Goal: Task Accomplishment & Management: Use online tool/utility

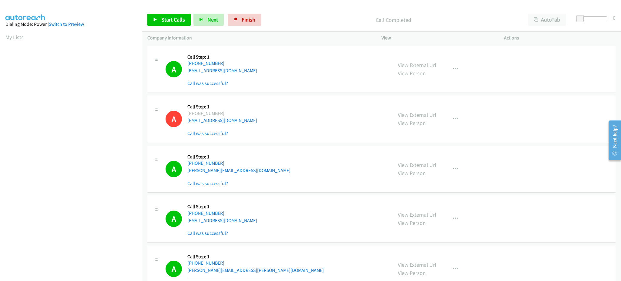
scroll to position [61, 0]
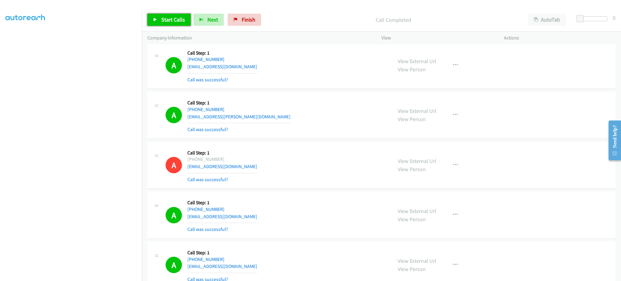
click at [166, 23] on link "Start Calls" at bounding box center [168, 20] width 43 height 12
click at [151, 14] on link "Pause" at bounding box center [163, 20] width 33 height 12
click at [162, 16] on span "Start Calls" at bounding box center [173, 19] width 24 height 7
click at [162, 11] on div "Start Calls Pause Next Finish Dialing AutoTab AutoTab 0" at bounding box center [381, 19] width 479 height 23
click at [164, 20] on span "Pause" at bounding box center [168, 19] width 14 height 7
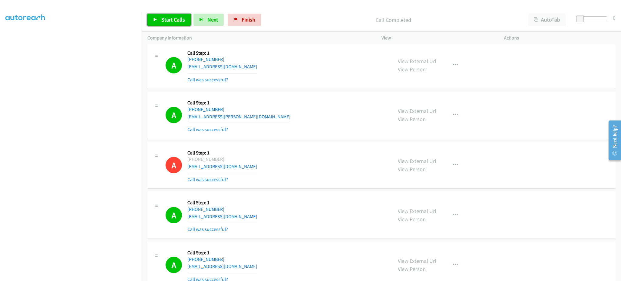
drag, startPoint x: 162, startPoint y: 17, endPoint x: 198, endPoint y: 8, distance: 37.3
click at [162, 17] on span "Start Calls" at bounding box center [173, 19] width 24 height 7
click at [167, 21] on span "Pause" at bounding box center [168, 19] width 14 height 7
drag, startPoint x: 175, startPoint y: 18, endPoint x: 177, endPoint y: 15, distance: 3.3
click at [175, 18] on span "Start Calls" at bounding box center [173, 19] width 24 height 7
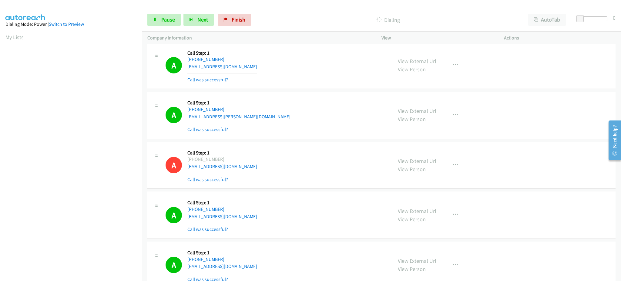
scroll to position [61, 2]
click at [151, 21] on link "Pause" at bounding box center [163, 20] width 33 height 12
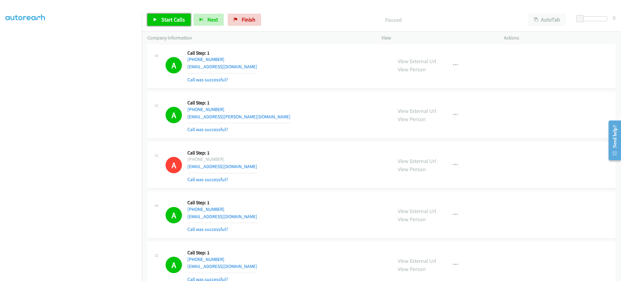
click at [163, 22] on span "Start Calls" at bounding box center [173, 19] width 24 height 7
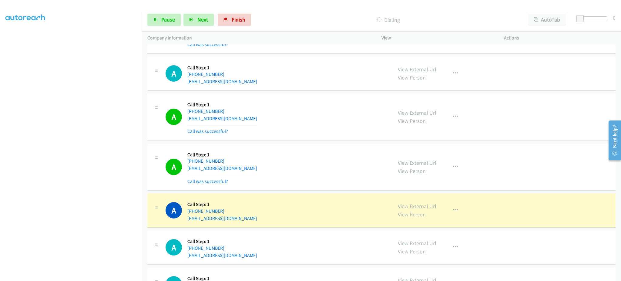
scroll to position [1680, 0]
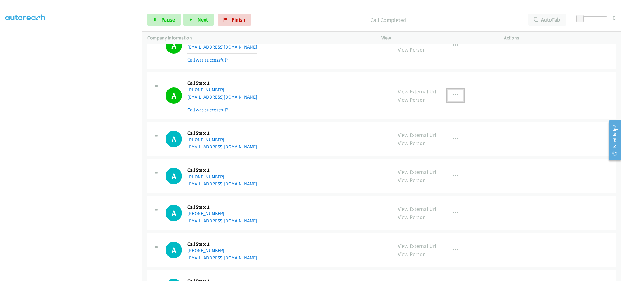
click at [449, 92] on button "button" at bounding box center [455, 95] width 16 height 12
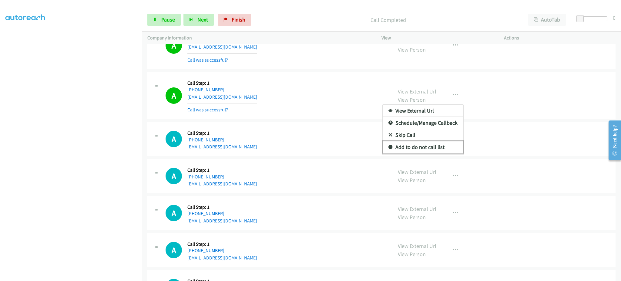
click at [443, 145] on link "Add to do not call list" at bounding box center [422, 147] width 81 height 12
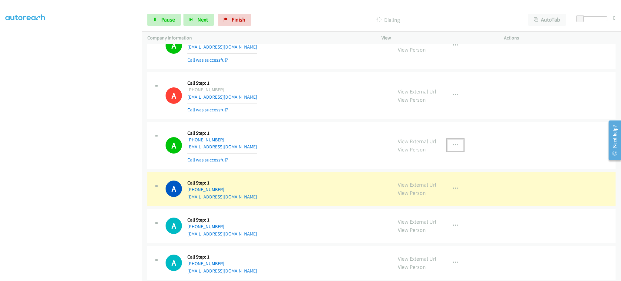
click at [458, 143] on button "button" at bounding box center [455, 145] width 16 height 12
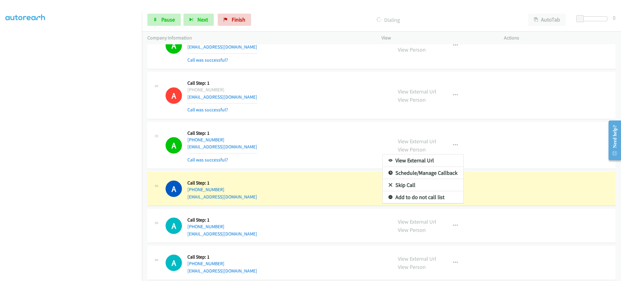
click at [446, 205] on div at bounding box center [310, 140] width 621 height 281
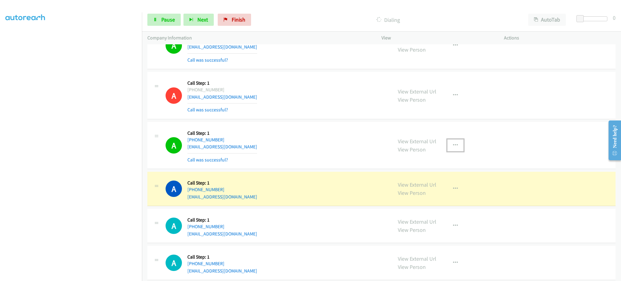
click at [453, 147] on icon "button" at bounding box center [455, 145] width 5 height 5
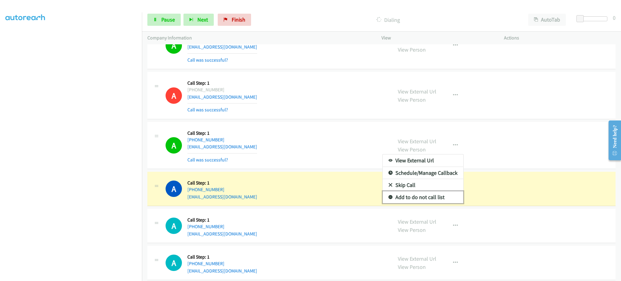
click at [437, 201] on link "Add to do not call list" at bounding box center [422, 197] width 81 height 12
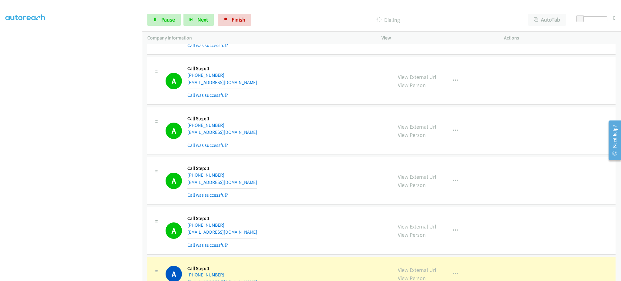
scroll to position [2165, 0]
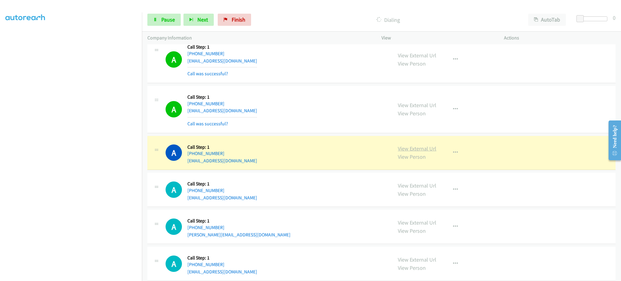
click at [423, 152] on link "View External Url" at bounding box center [417, 148] width 38 height 7
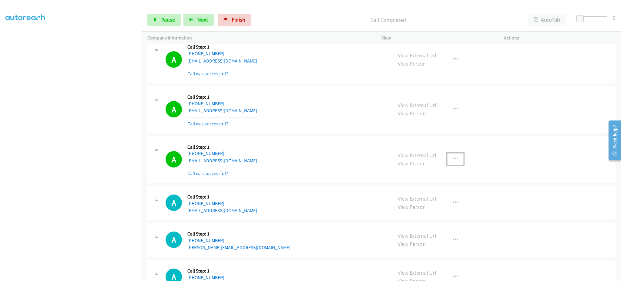
click at [454, 158] on button "button" at bounding box center [455, 159] width 16 height 12
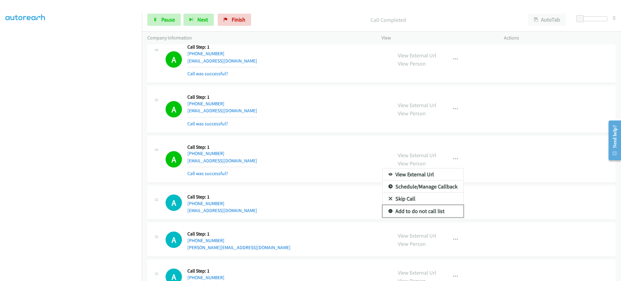
click at [442, 215] on link "Add to do not call list" at bounding box center [422, 211] width 81 height 12
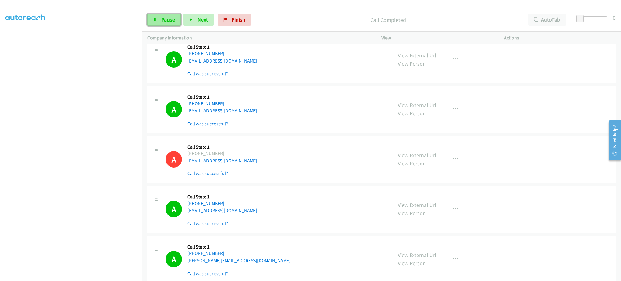
click at [163, 24] on link "Pause" at bounding box center [163, 20] width 33 height 12
click at [168, 21] on span "Start Calls" at bounding box center [173, 19] width 24 height 7
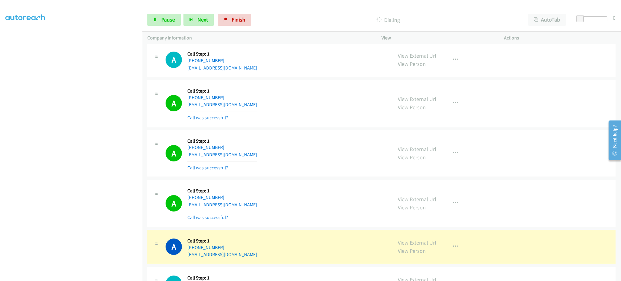
scroll to position [2529, 0]
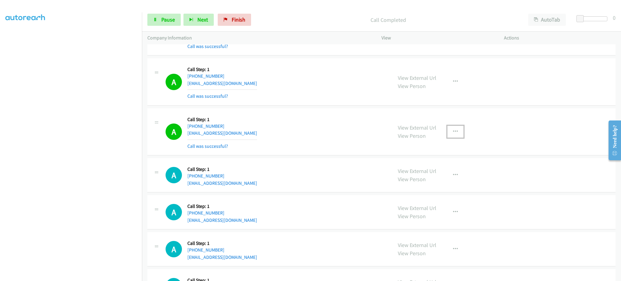
click at [453, 135] on button "button" at bounding box center [455, 131] width 16 height 12
click at [445, 182] on link "Add to do not call list" at bounding box center [422, 183] width 81 height 12
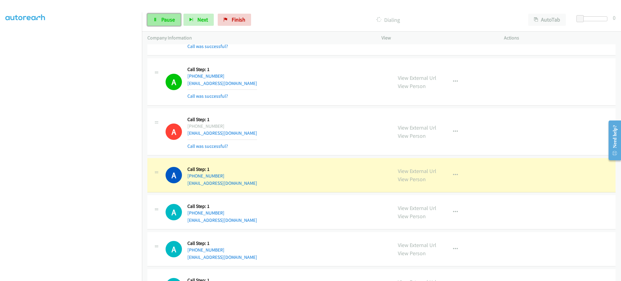
click at [166, 20] on span "Pause" at bounding box center [168, 19] width 14 height 7
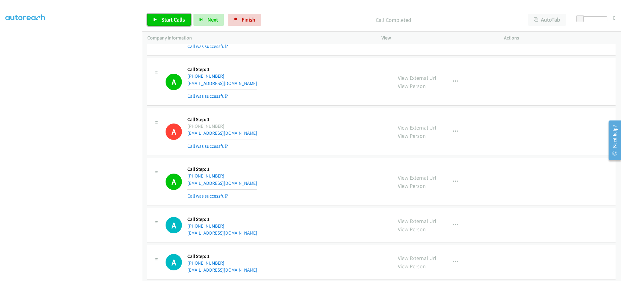
click at [161, 21] on span "Start Calls" at bounding box center [173, 19] width 24 height 7
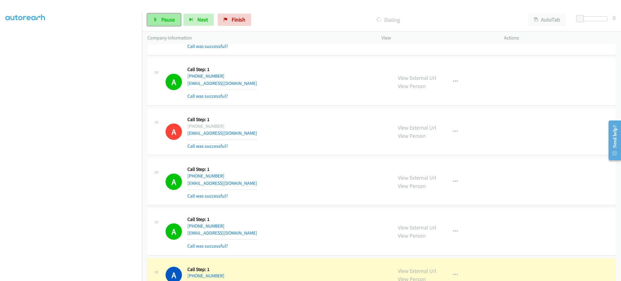
click at [165, 20] on span "Pause" at bounding box center [168, 19] width 14 height 7
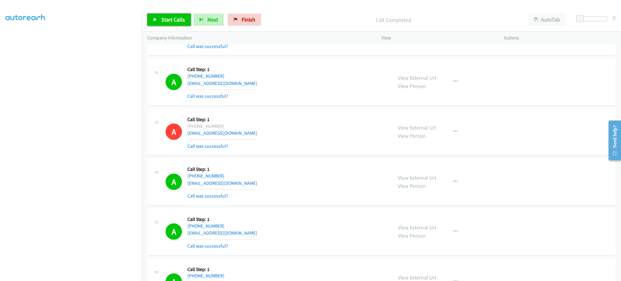
drag, startPoint x: 153, startPoint y: 22, endPoint x: 161, endPoint y: 19, distance: 8.3
click at [154, 22] on link "Start Calls" at bounding box center [168, 20] width 43 height 12
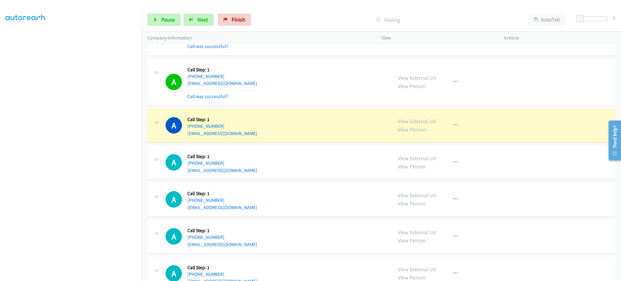
scroll to position [3378, 0]
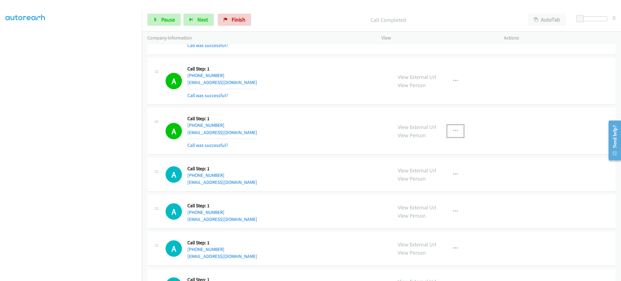
click at [454, 136] on button "button" at bounding box center [455, 131] width 16 height 12
click at [437, 184] on link "Add to do not call list" at bounding box center [422, 183] width 81 height 12
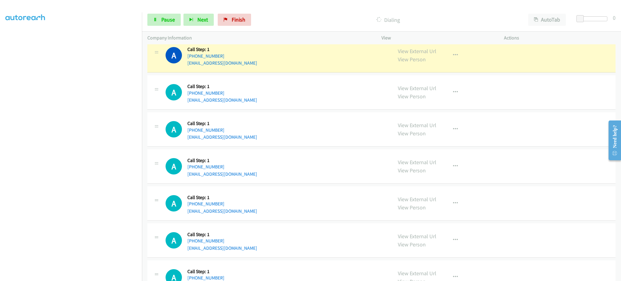
scroll to position [3499, 0]
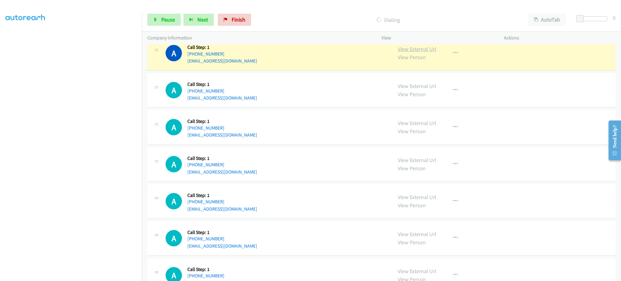
click at [426, 50] on link "View External Url" at bounding box center [417, 48] width 38 height 7
click at [170, 24] on link "Pause" at bounding box center [163, 20] width 33 height 12
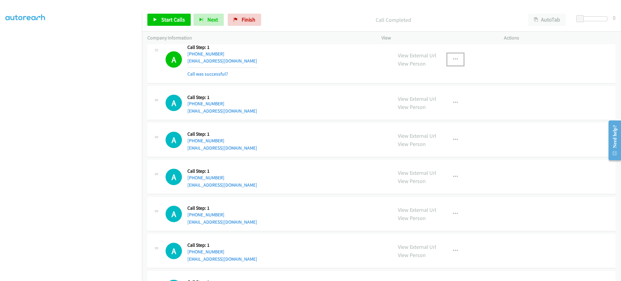
click at [460, 63] on button "button" at bounding box center [455, 59] width 16 height 12
click at [452, 62] on div at bounding box center [310, 140] width 621 height 281
click at [457, 61] on button "button" at bounding box center [455, 59] width 16 height 12
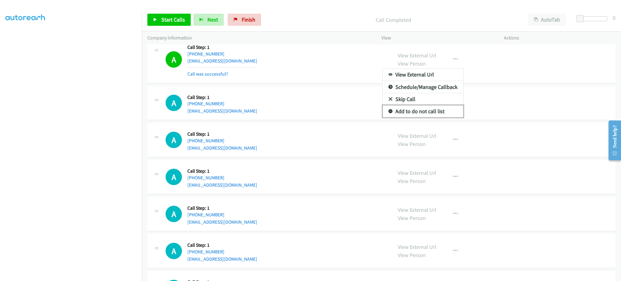
click at [443, 112] on link "Add to do not call list" at bounding box center [422, 111] width 81 height 12
click at [166, 18] on span "Start Calls" at bounding box center [173, 19] width 24 height 7
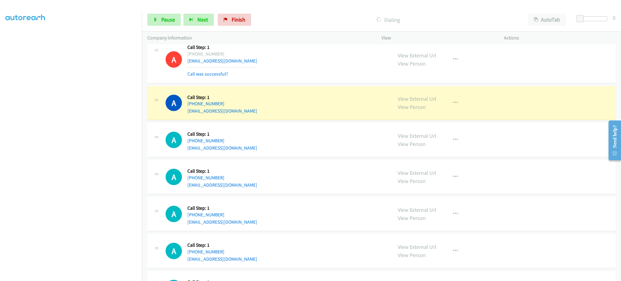
scroll to position [0, 2]
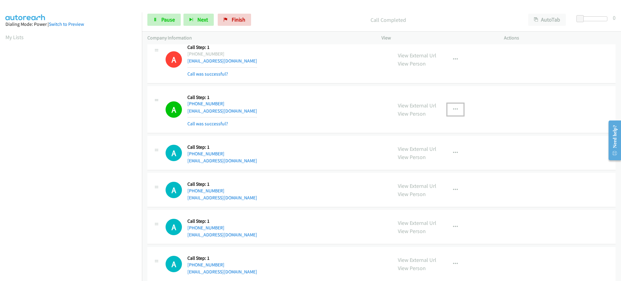
click at [452, 115] on button "button" at bounding box center [455, 109] width 16 height 12
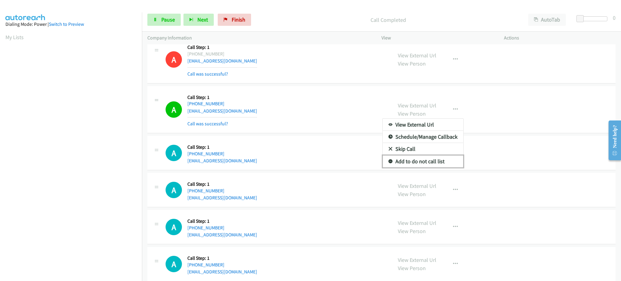
click at [427, 165] on link "Add to do not call list" at bounding box center [422, 161] width 81 height 12
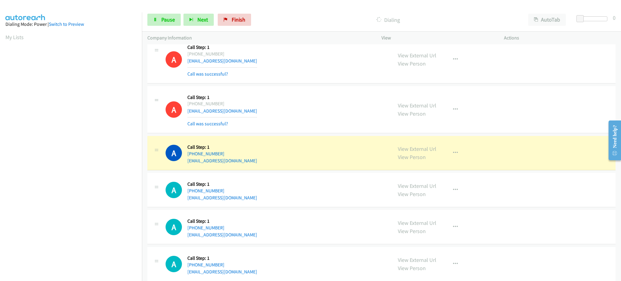
scroll to position [61, 2]
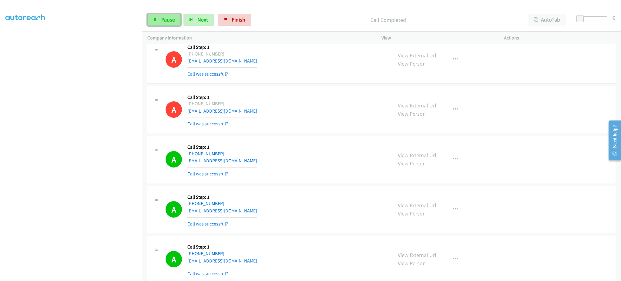
click at [162, 20] on span "Pause" at bounding box center [168, 19] width 14 height 7
click at [170, 22] on span "Start Calls" at bounding box center [173, 19] width 24 height 7
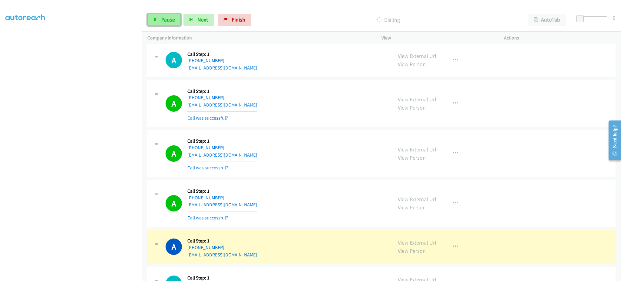
click at [172, 22] on span "Pause" at bounding box center [168, 19] width 14 height 7
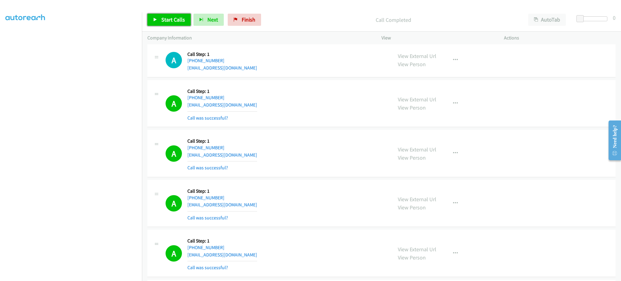
click at [162, 23] on link "Start Calls" at bounding box center [168, 20] width 43 height 12
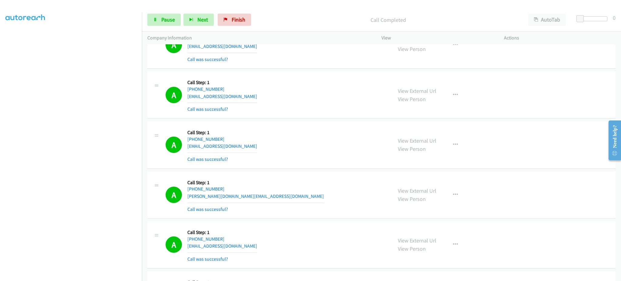
scroll to position [3875, 0]
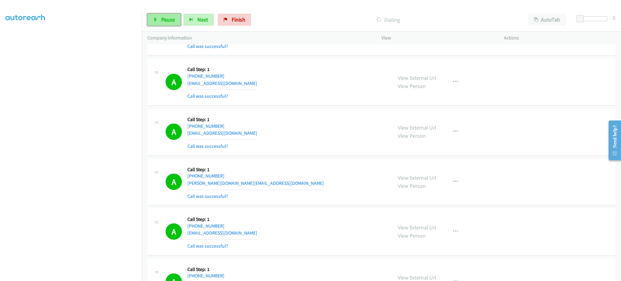
click at [169, 22] on span "Pause" at bounding box center [168, 19] width 14 height 7
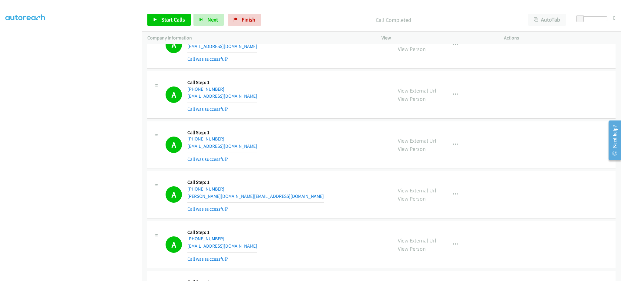
scroll to position [3888, 0]
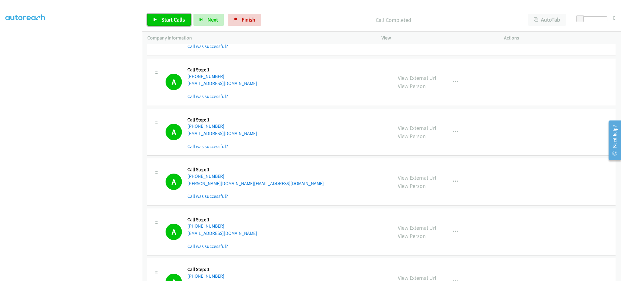
click at [179, 17] on span "Start Calls" at bounding box center [173, 19] width 24 height 7
click at [161, 22] on span "Pause" at bounding box center [168, 19] width 14 height 7
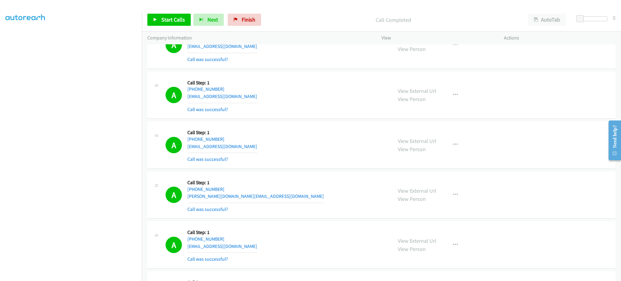
scroll to position [3901, 0]
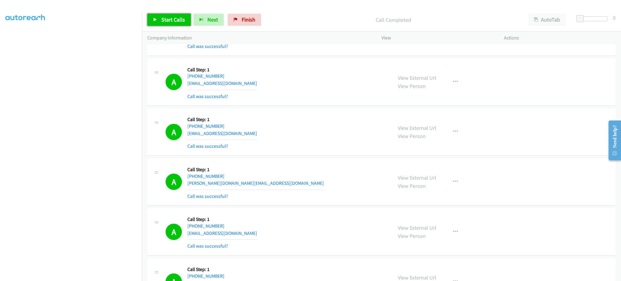
click at [165, 19] on span "Start Calls" at bounding box center [173, 19] width 24 height 7
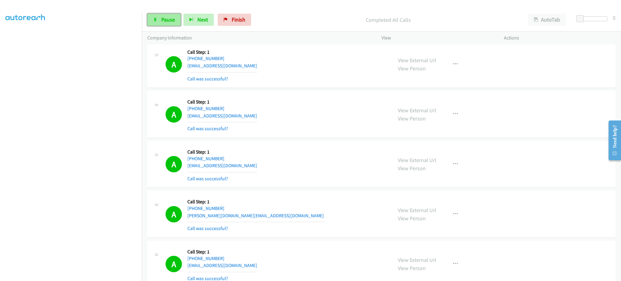
click at [175, 22] on link "Pause" at bounding box center [163, 20] width 33 height 12
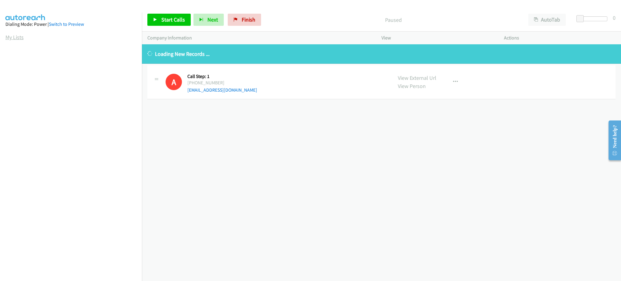
click at [19, 36] on link "My Lists" at bounding box center [14, 37] width 18 height 7
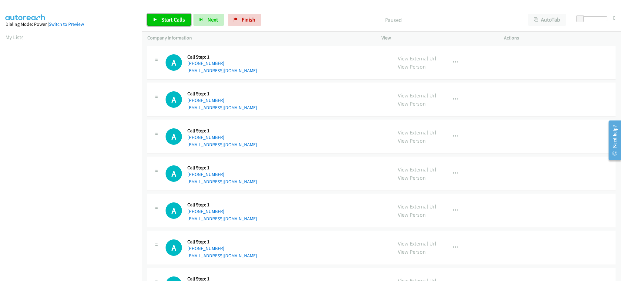
click at [161, 16] on span "Start Calls" at bounding box center [173, 19] width 24 height 7
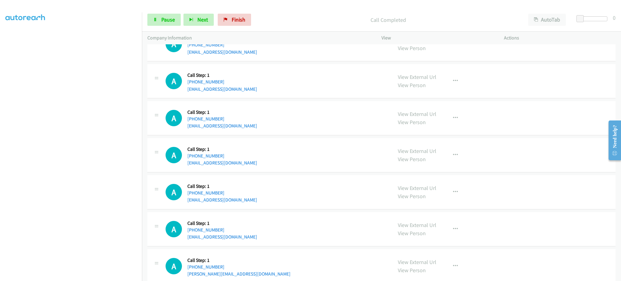
scroll to position [353, 0]
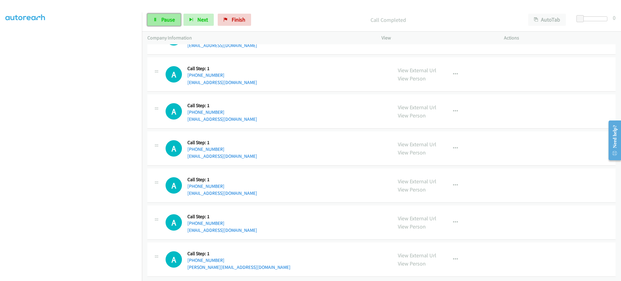
click at [166, 21] on span "Pause" at bounding box center [168, 19] width 14 height 7
click at [166, 21] on span "Start Calls" at bounding box center [173, 19] width 24 height 7
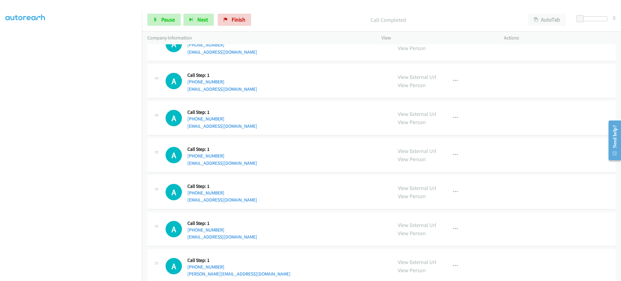
scroll to position [418, 0]
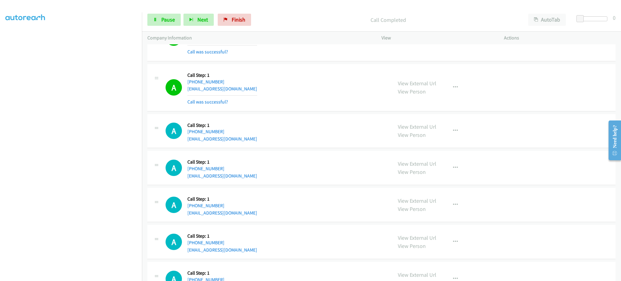
click at [160, 26] on div "Start Calls Pause Next Finish Call Completed AutoTab AutoTab 0" at bounding box center [381, 19] width 479 height 23
click at [165, 22] on span "Pause" at bounding box center [168, 19] width 14 height 7
click at [165, 22] on span "Start Calls" at bounding box center [173, 19] width 24 height 7
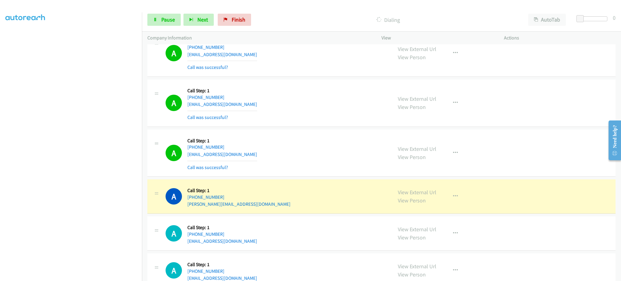
scroll to position [660, 0]
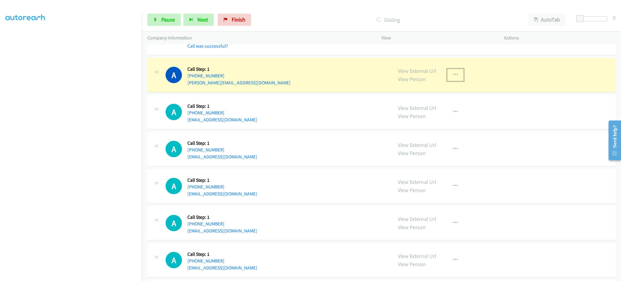
click at [448, 73] on button "button" at bounding box center [455, 75] width 16 height 12
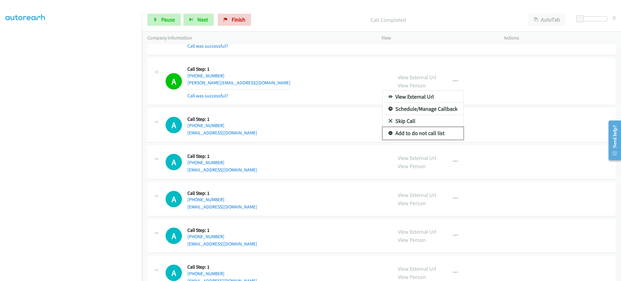
click at [436, 135] on link "Add to do not call list" at bounding box center [422, 133] width 81 height 12
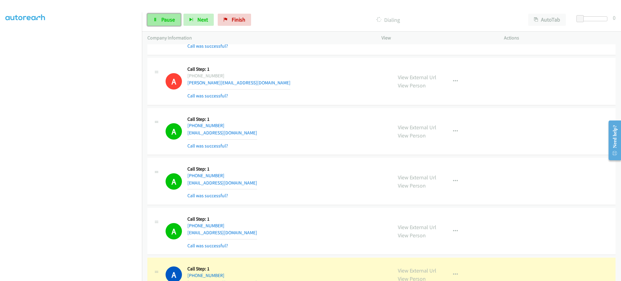
click at [171, 25] on link "Pause" at bounding box center [163, 20] width 33 height 12
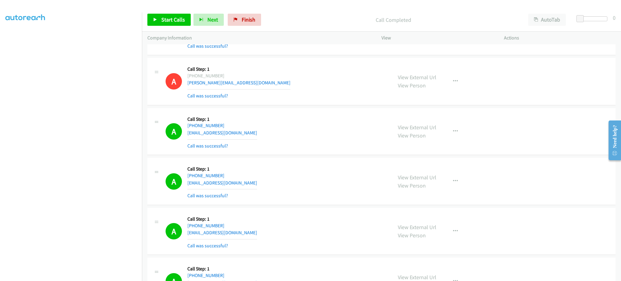
scroll to position [240, 0]
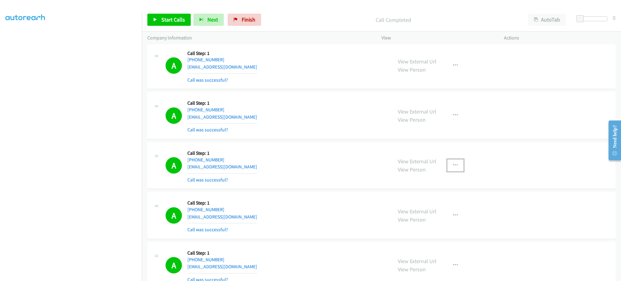
click at [453, 167] on icon "button" at bounding box center [455, 165] width 5 height 5
click at [439, 220] on link "Add to do not call list" at bounding box center [422, 217] width 81 height 12
click at [162, 23] on link "Start Calls" at bounding box center [168, 20] width 43 height 12
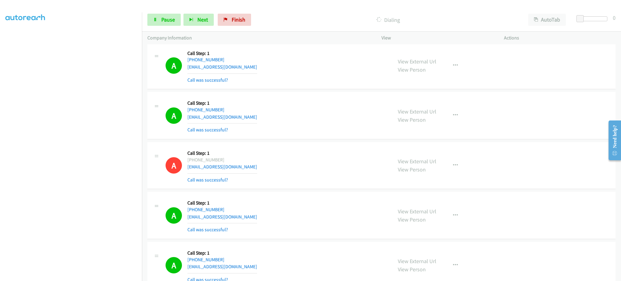
click at [99, 275] on section at bounding box center [70, 137] width 131 height 290
click at [167, 18] on span "Pause" at bounding box center [168, 19] width 14 height 7
click at [167, 18] on span "Start Calls" at bounding box center [173, 19] width 24 height 7
click at [167, 18] on span "Pause" at bounding box center [168, 19] width 14 height 7
click at [154, 18] on icon at bounding box center [155, 20] width 4 height 4
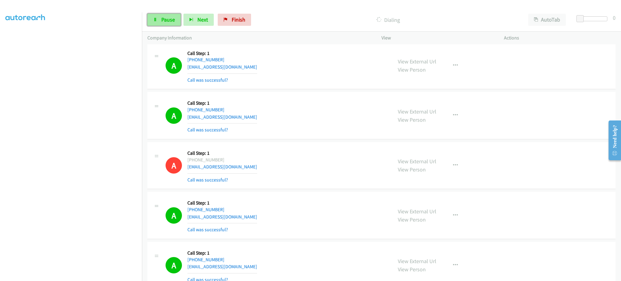
click at [169, 22] on span "Pause" at bounding box center [168, 19] width 14 height 7
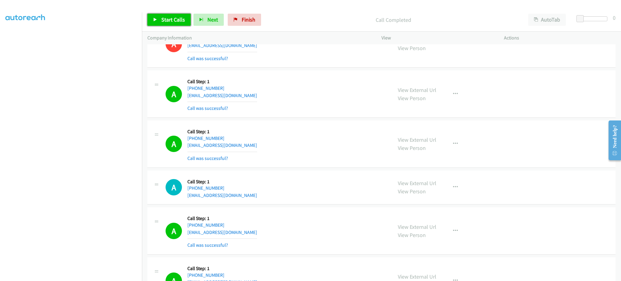
click at [179, 18] on span "Start Calls" at bounding box center [173, 19] width 24 height 7
click at [162, 18] on span "Pause" at bounding box center [168, 19] width 14 height 7
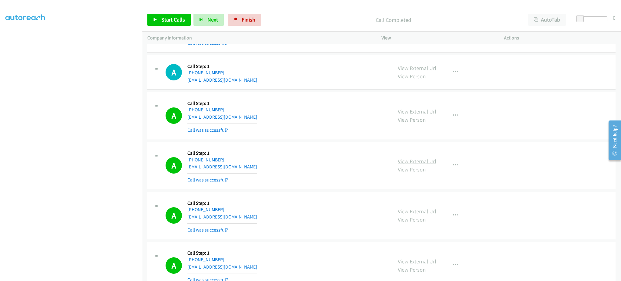
click at [408, 161] on link "View External Url" at bounding box center [417, 161] width 38 height 7
click at [447, 165] on button "button" at bounding box center [455, 165] width 16 height 12
click at [423, 218] on link "Add to do not call list" at bounding box center [422, 217] width 81 height 12
click at [180, 20] on span "Start Calls" at bounding box center [173, 19] width 24 height 7
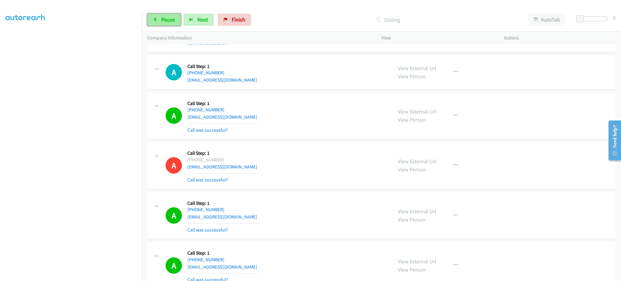
click at [152, 20] on link "Pause" at bounding box center [163, 20] width 33 height 12
click at [173, 24] on link "Start Calls" at bounding box center [168, 20] width 43 height 12
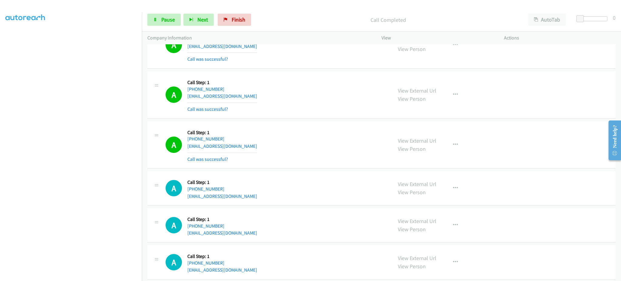
scroll to position [1481, 0]
click at [442, 147] on div "View External Url View Person View External Url Email Schedule/Manage Callback …" at bounding box center [456, 145] width 128 height 36
click at [447, 147] on button "button" at bounding box center [455, 145] width 16 height 12
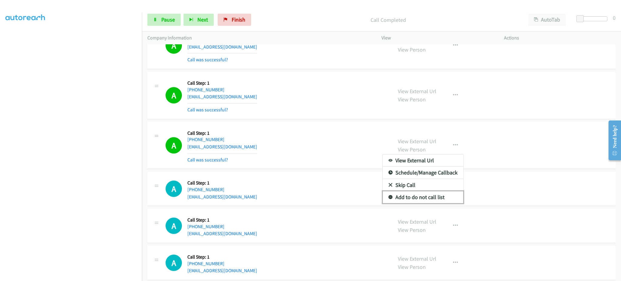
drag, startPoint x: 434, startPoint y: 200, endPoint x: 434, endPoint y: 15, distance: 185.2
click at [434, 201] on link "Add to do not call list" at bounding box center [422, 197] width 81 height 12
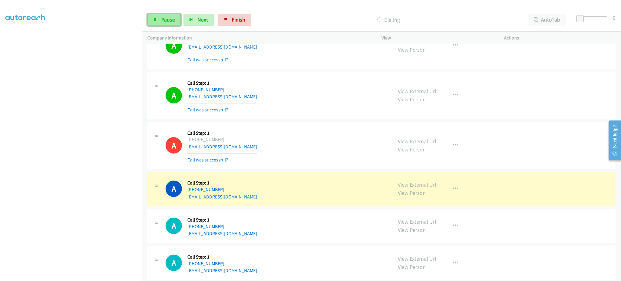
click at [168, 14] on link "Pause" at bounding box center [163, 20] width 33 height 12
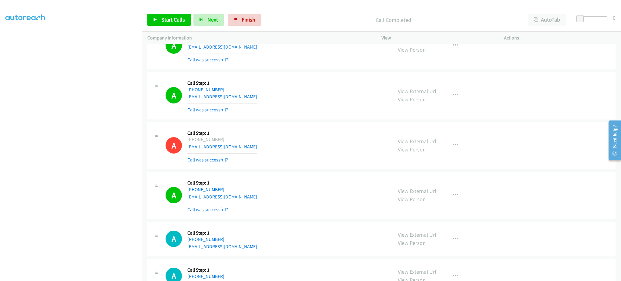
click at [162, 28] on div "Start Calls Pause Next Finish Call Completed AutoTab AutoTab 0" at bounding box center [381, 19] width 479 height 23
click at [161, 25] on link "Start Calls" at bounding box center [168, 20] width 43 height 12
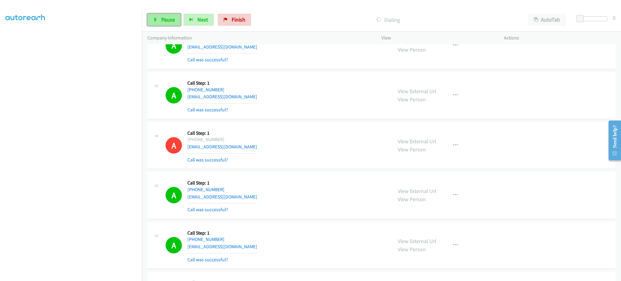
click at [167, 19] on span "Pause" at bounding box center [168, 19] width 14 height 7
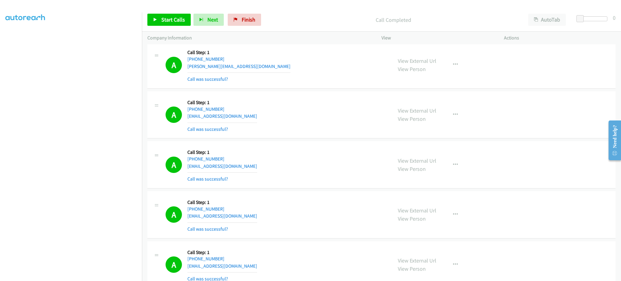
scroll to position [1661, 0]
click at [419, 158] on link "View External Url" at bounding box center [417, 160] width 38 height 7
click at [184, 23] on link "Start Calls" at bounding box center [168, 20] width 43 height 12
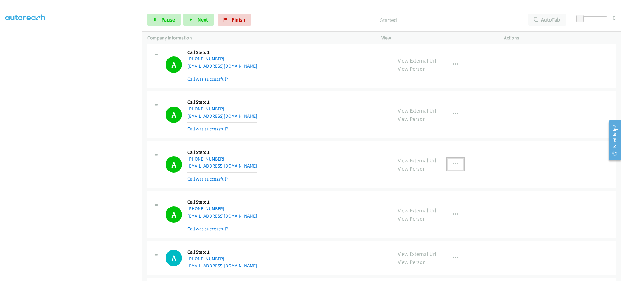
click at [453, 165] on icon "button" at bounding box center [455, 164] width 5 height 5
click at [439, 216] on link "Add to do not call list" at bounding box center [422, 216] width 81 height 12
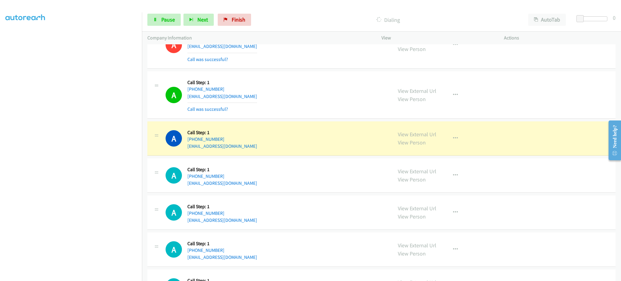
scroll to position [1783, 0]
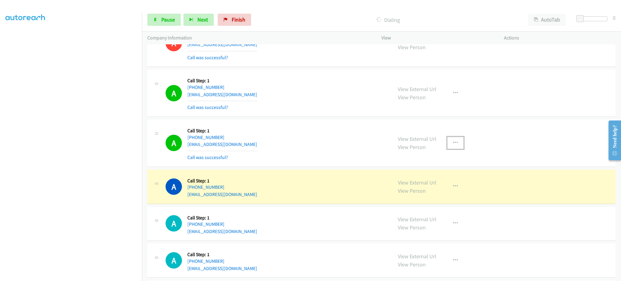
drag, startPoint x: 453, startPoint y: 145, endPoint x: 442, endPoint y: 210, distance: 65.8
click at [453, 145] on icon "button" at bounding box center [455, 142] width 5 height 5
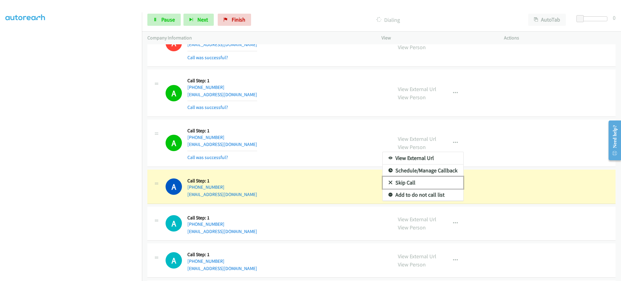
click at [439, 189] on link "Skip Call" at bounding box center [422, 182] width 81 height 12
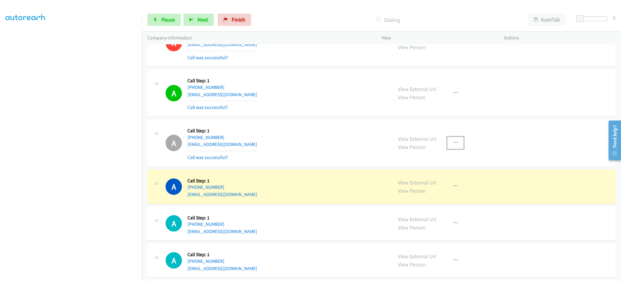
click at [459, 138] on button "button" at bounding box center [455, 143] width 16 height 12
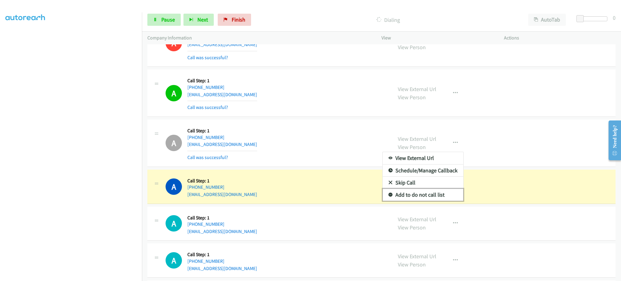
click at [443, 192] on link "Add to do not call list" at bounding box center [422, 195] width 81 height 12
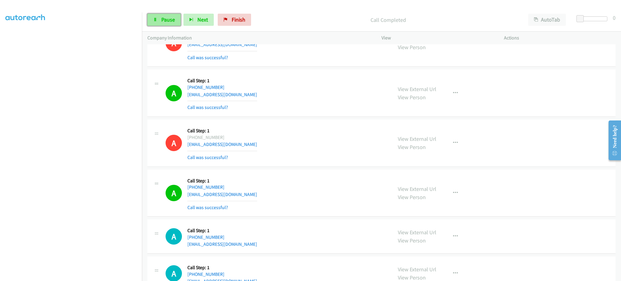
click at [171, 18] on span "Pause" at bounding box center [168, 19] width 14 height 7
click at [171, 18] on span "Start Calls" at bounding box center [173, 19] width 24 height 7
click at [163, 25] on link "Pause" at bounding box center [163, 20] width 33 height 12
click at [167, 21] on span "Start Calls" at bounding box center [173, 19] width 24 height 7
drag, startPoint x: 77, startPoint y: 276, endPoint x: 74, endPoint y: 273, distance: 4.3
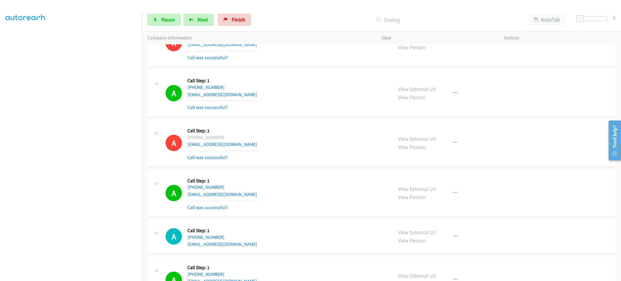
click at [76, 276] on aside "Dialing Mode: Power | Switch to Preview My Lists" at bounding box center [71, 125] width 142 height 335
click at [165, 24] on link "Pause" at bounding box center [163, 20] width 33 height 12
click at [175, 24] on link "Start Calls" at bounding box center [168, 20] width 43 height 12
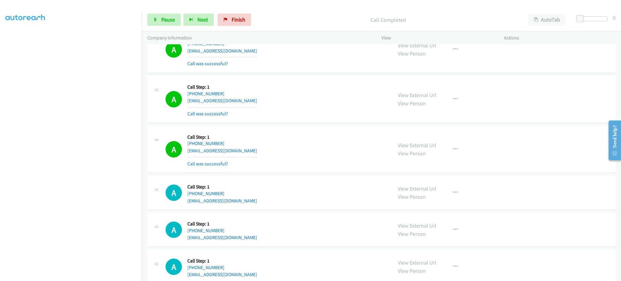
scroll to position [2464, 0]
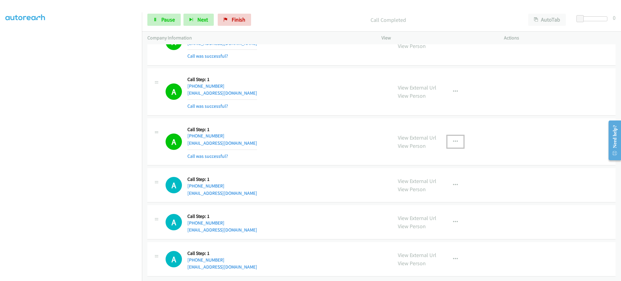
drag, startPoint x: 455, startPoint y: 138, endPoint x: 452, endPoint y: 145, distance: 7.8
click at [455, 138] on button "button" at bounding box center [455, 141] width 16 height 12
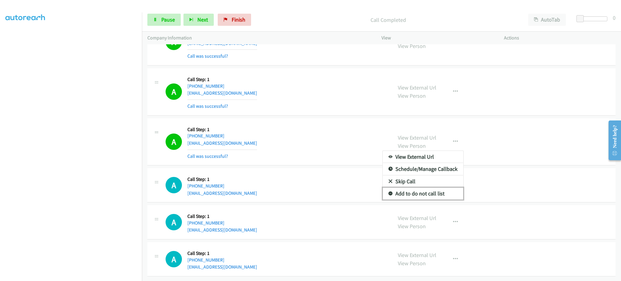
click at [425, 191] on link "Add to do not call list" at bounding box center [422, 193] width 81 height 12
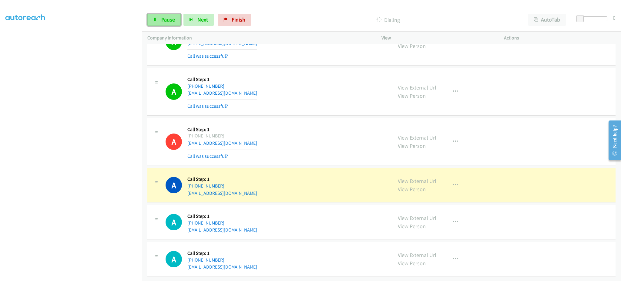
click at [165, 17] on span "Pause" at bounding box center [168, 19] width 14 height 7
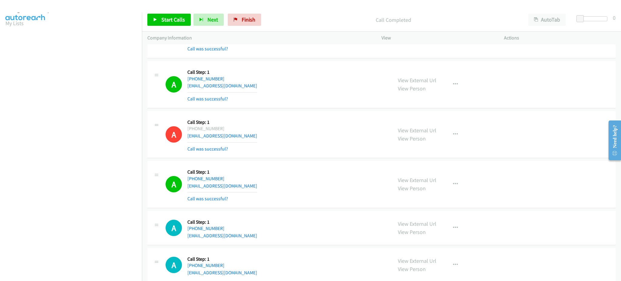
scroll to position [0, 0]
click at [15, 38] on link "My Lists" at bounding box center [14, 37] width 18 height 7
